Goal: Find specific page/section: Find specific page/section

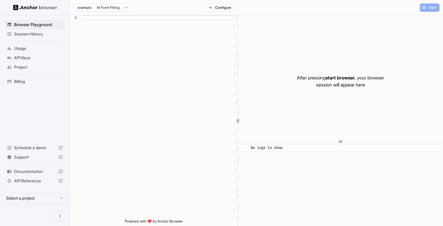
scroll to position [37, 0]
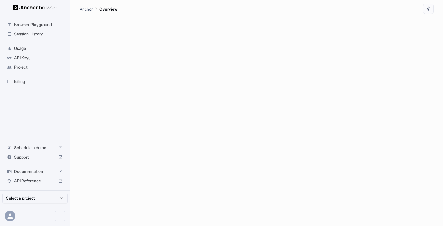
click at [31, 184] on div "API Reference" at bounding box center [35, 180] width 61 height 9
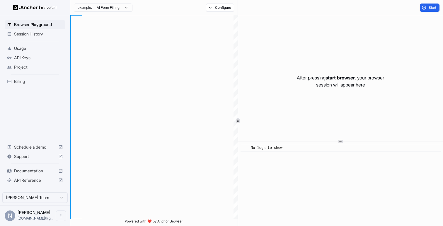
scroll to position [37, 0]
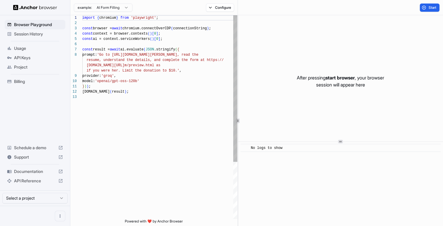
scroll to position [37, 0]
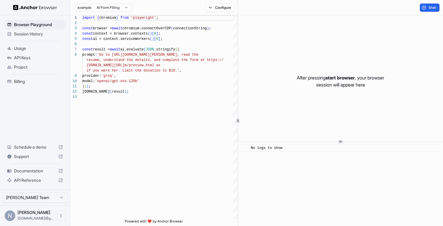
click at [38, 57] on span "API Keys" at bounding box center [38, 58] width 49 height 6
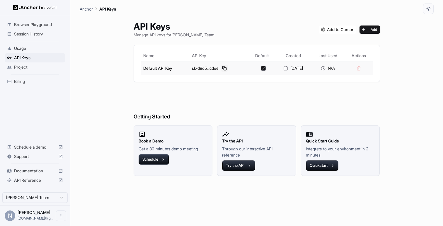
click at [221, 69] on button at bounding box center [224, 68] width 7 height 7
